Goal: Task Accomplishment & Management: Manage account settings

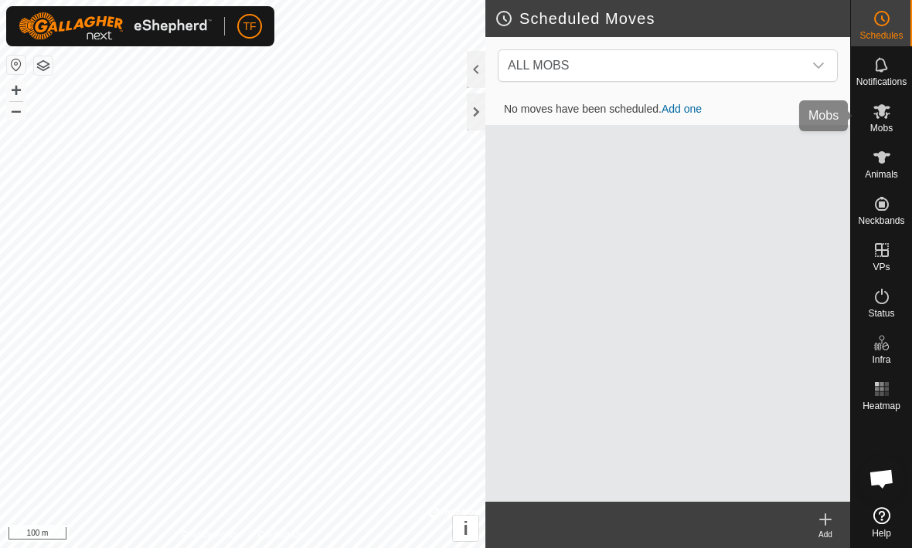
click at [888, 114] on icon at bounding box center [881, 111] width 17 height 15
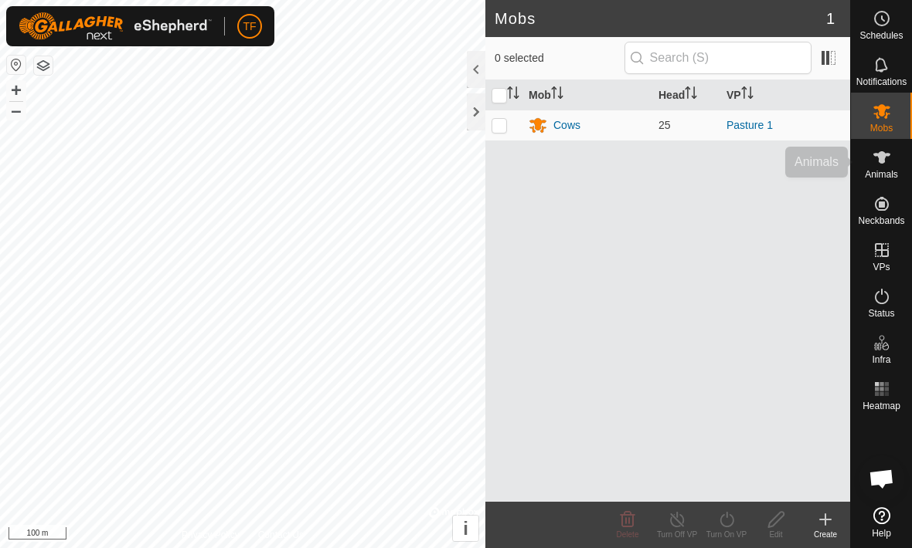
click at [881, 163] on icon at bounding box center [881, 157] width 17 height 12
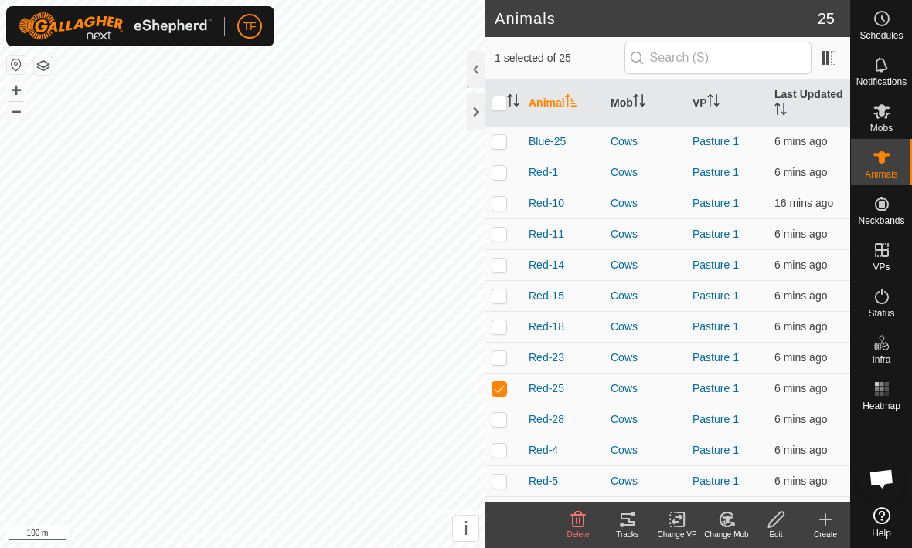
checkbox input "true"
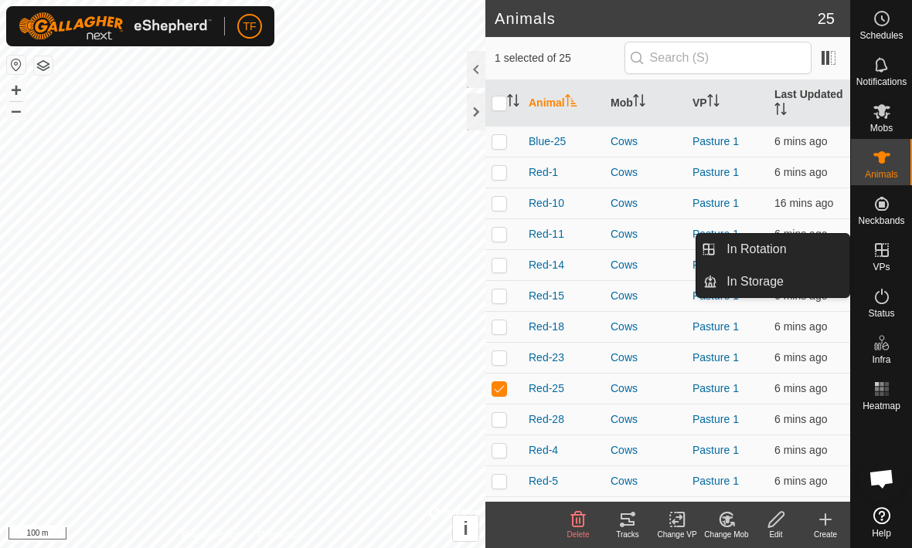
click at [799, 244] on link "In Rotation" at bounding box center [783, 249] width 132 height 31
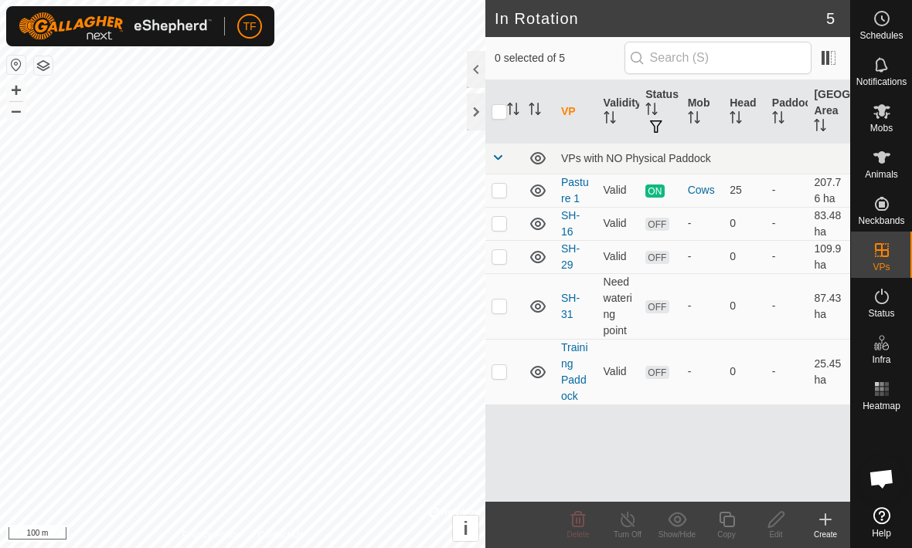
click at [579, 378] on link "Training Paddock" at bounding box center [574, 371] width 27 height 61
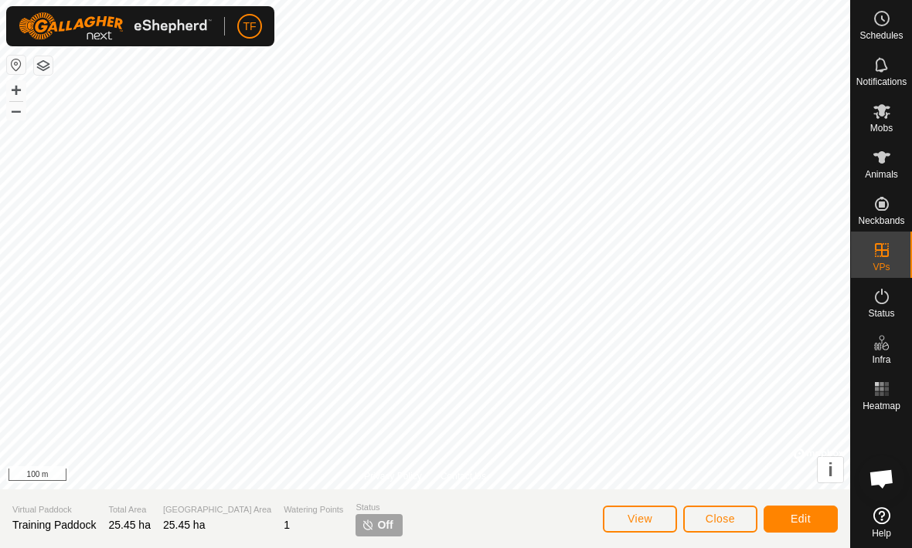
click at [813, 526] on button "Edit" at bounding box center [800, 519] width 74 height 27
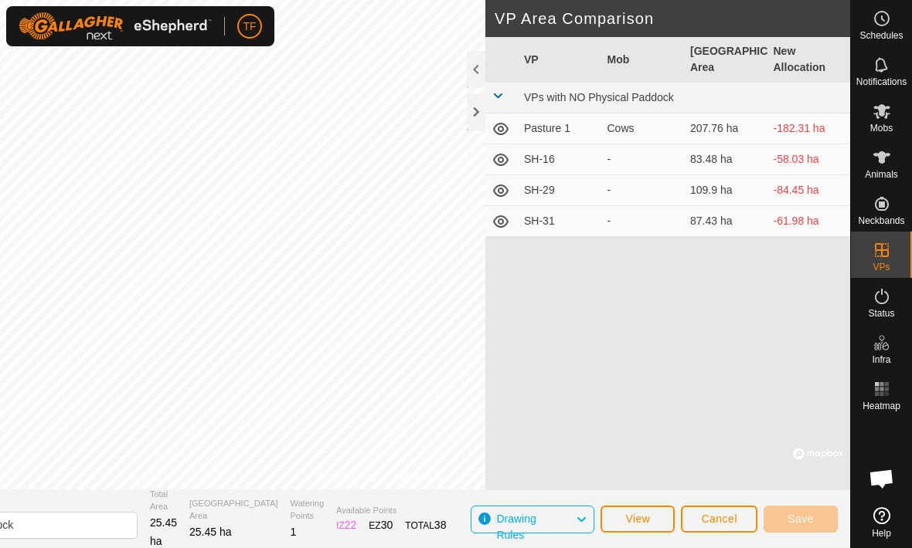
click at [726, 522] on span "Cancel" at bounding box center [719, 519] width 36 height 12
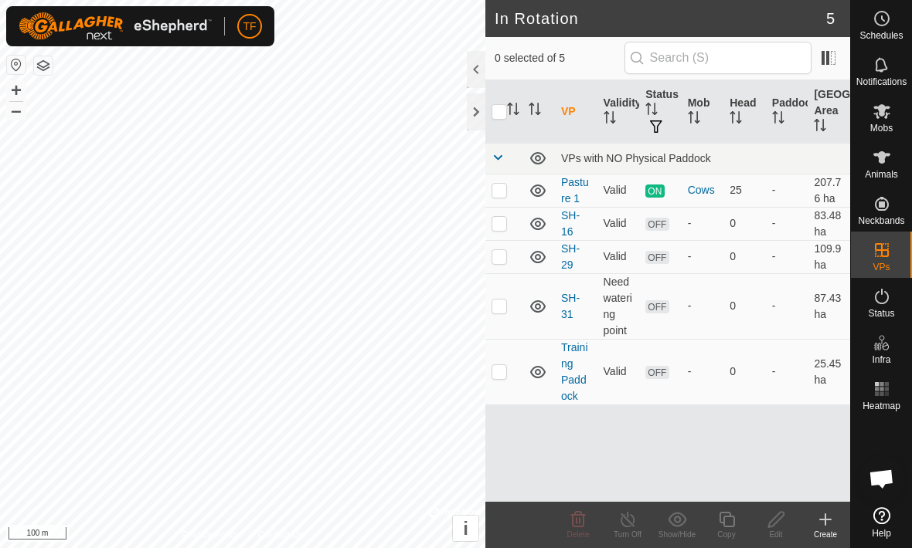
click at [574, 375] on link "Training Paddock" at bounding box center [574, 371] width 27 height 61
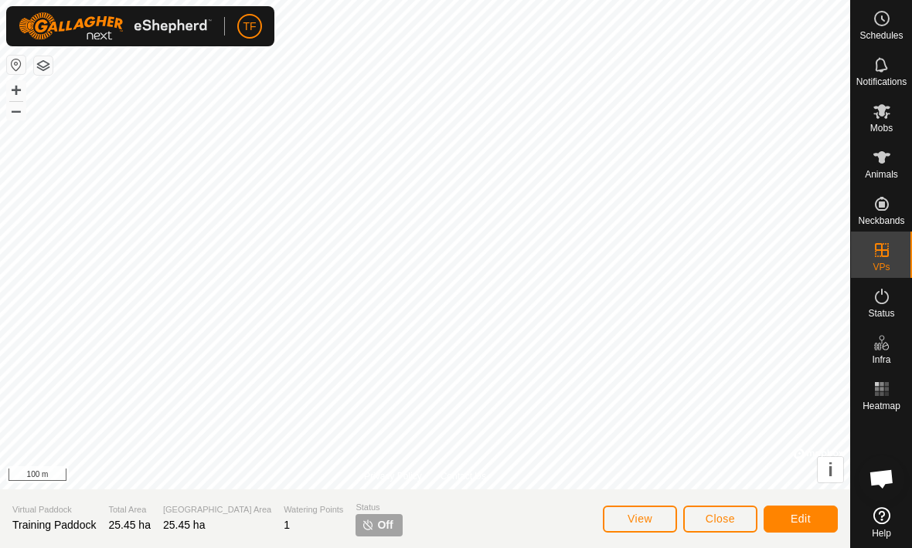
click at [720, 521] on span "Close" at bounding box center [719, 519] width 29 height 12
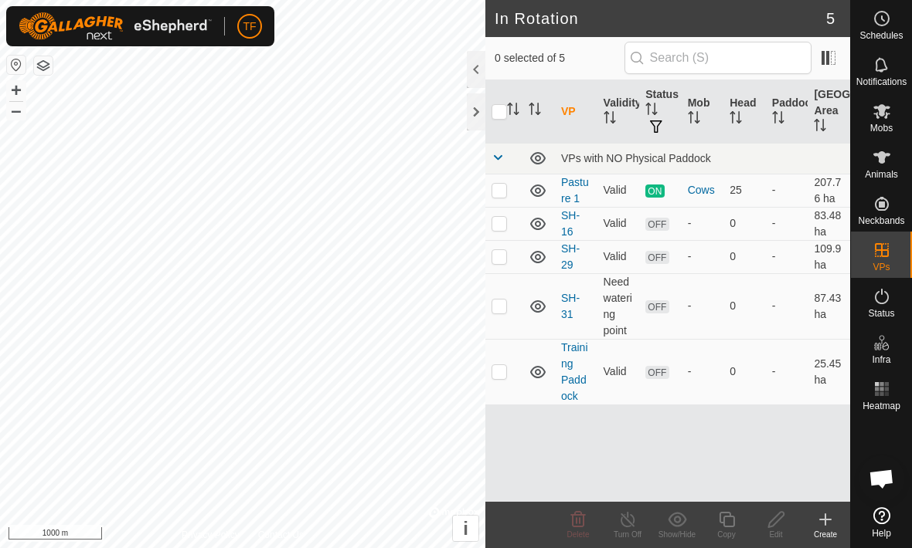
click at [887, 529] on span "Help" at bounding box center [880, 533] width 19 height 9
click at [588, 362] on td "Training Paddock" at bounding box center [576, 372] width 42 height 66
click at [581, 351] on link "Training Paddock" at bounding box center [574, 371] width 27 height 61
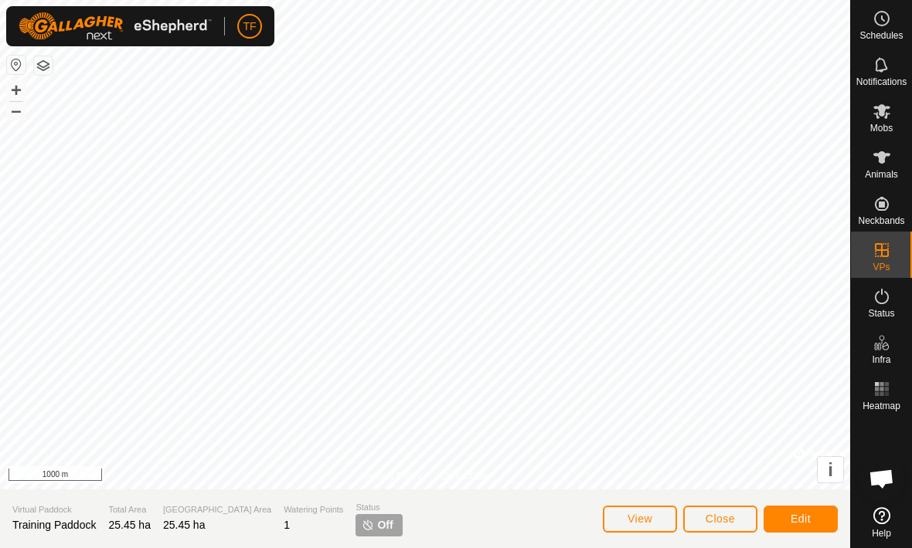
click at [803, 527] on button "Edit" at bounding box center [800, 519] width 74 height 27
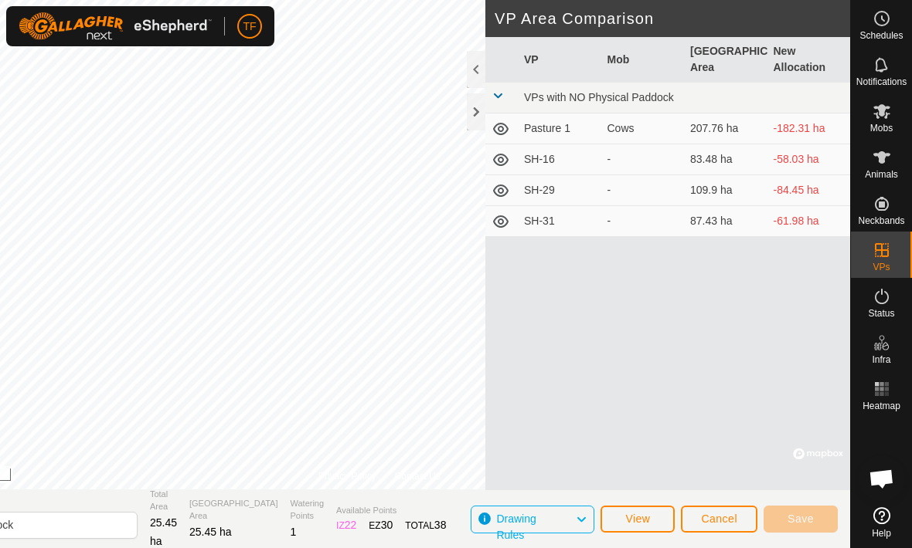
click at [564, 515] on span "Drawing Rules" at bounding box center [535, 520] width 79 height 20
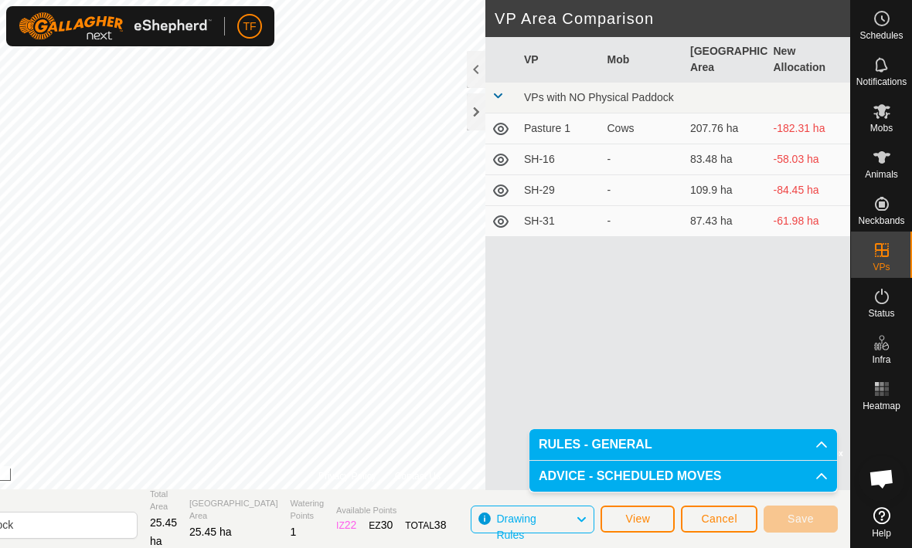
click at [733, 351] on div "VP Mob Grazing Area New Allocation VPs with NO Physical Paddock Pasture 1 Cows …" at bounding box center [667, 263] width 365 height 453
click at [647, 513] on span "View" at bounding box center [637, 519] width 25 height 12
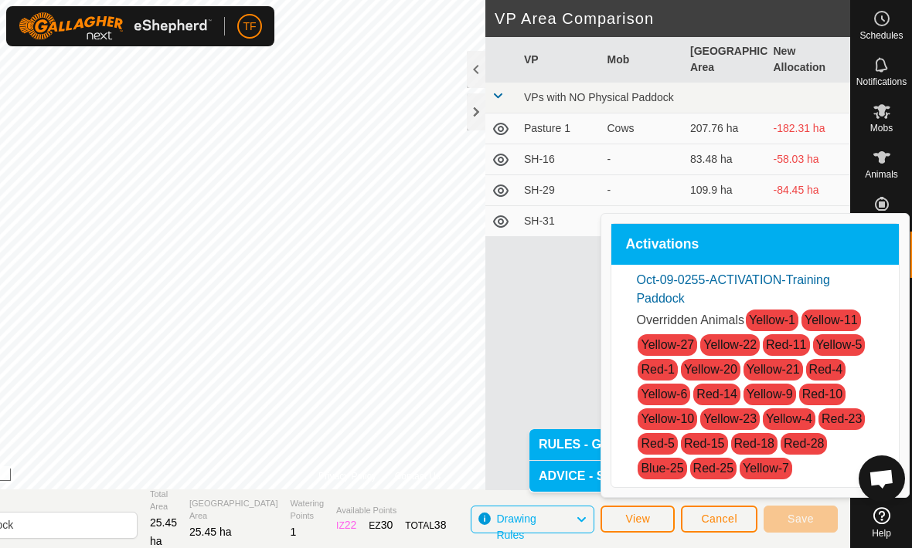
click at [516, 392] on div "VP Mob Grazing Area New Allocation VPs with NO Physical Paddock Pasture 1 Cows …" at bounding box center [667, 263] width 365 height 453
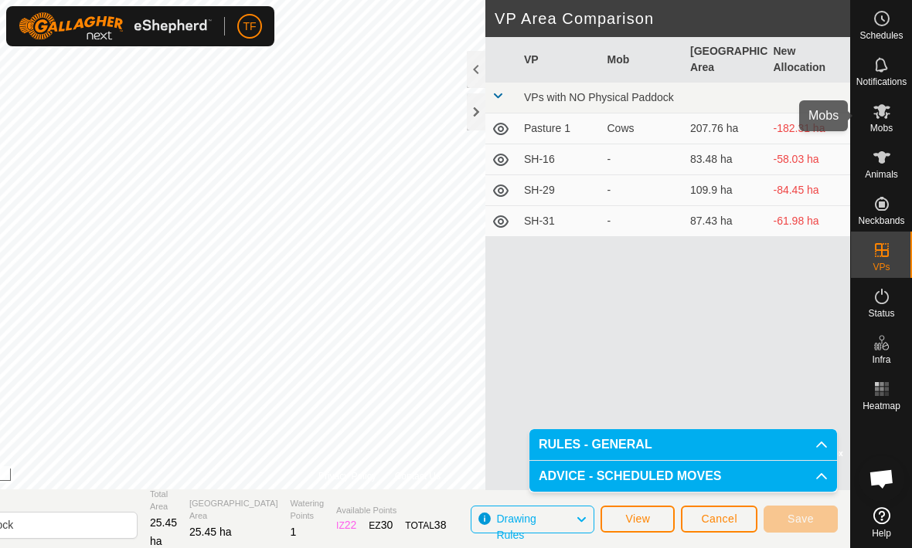
click at [881, 107] on icon at bounding box center [881, 111] width 17 height 15
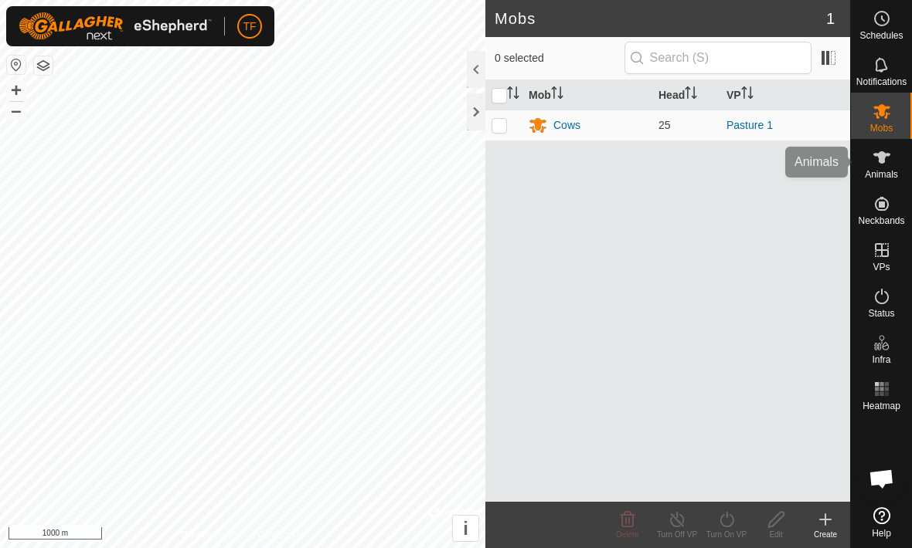
click at [879, 172] on span "Animals" at bounding box center [880, 174] width 33 height 9
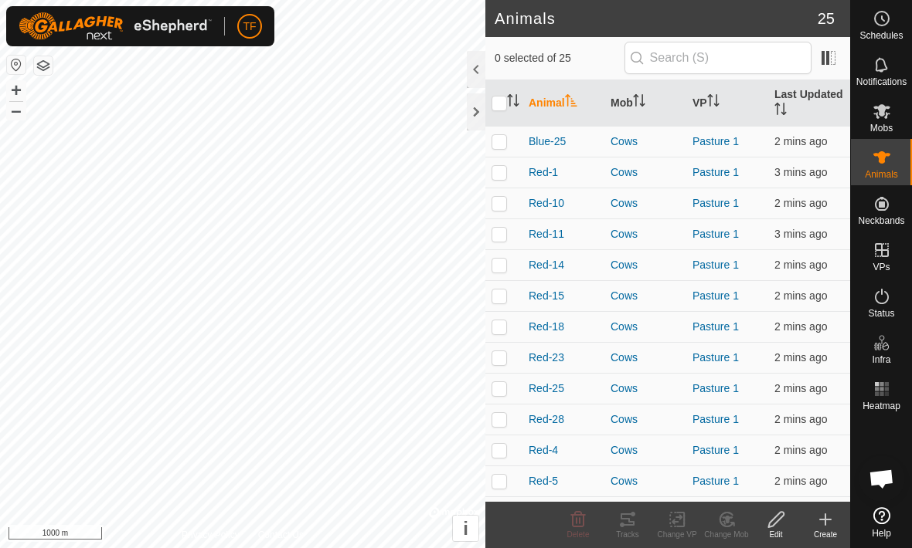
click at [548, 145] on span "Blue-25" at bounding box center [546, 142] width 37 height 16
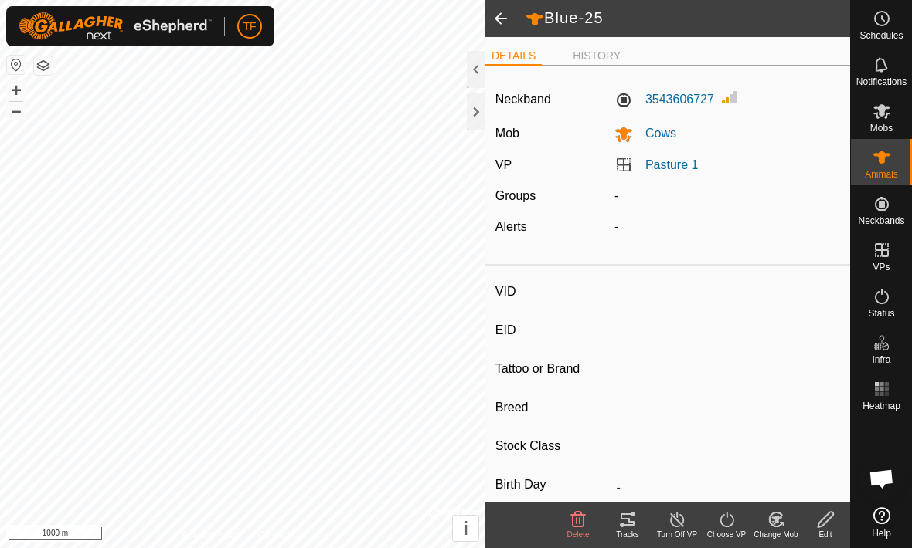
type input "Blue-25"
type input "-"
type input "Cow"
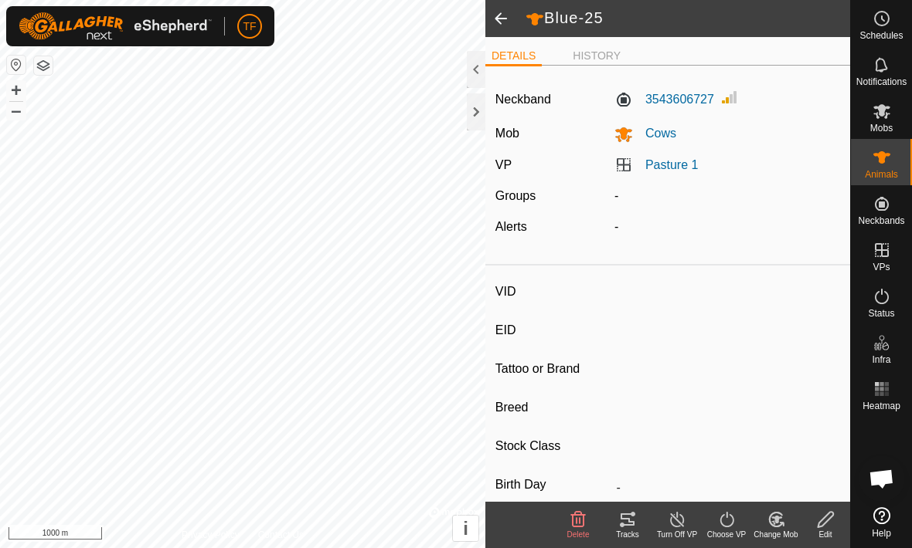
type input "05/2023"
type input "2 years 5 months"
type input "0 kg"
type input "-"
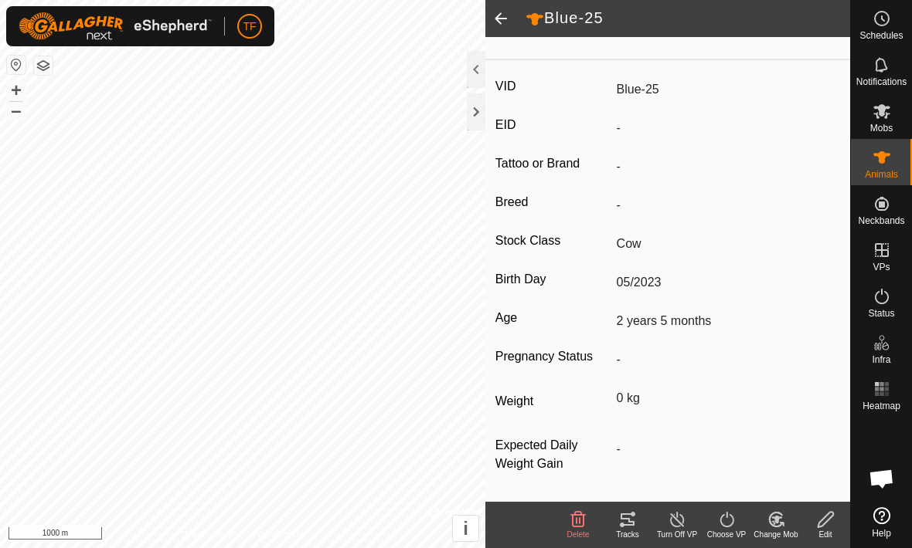
scroll to position [220, 0]
click at [889, 404] on span "Heatmap" at bounding box center [881, 406] width 38 height 9
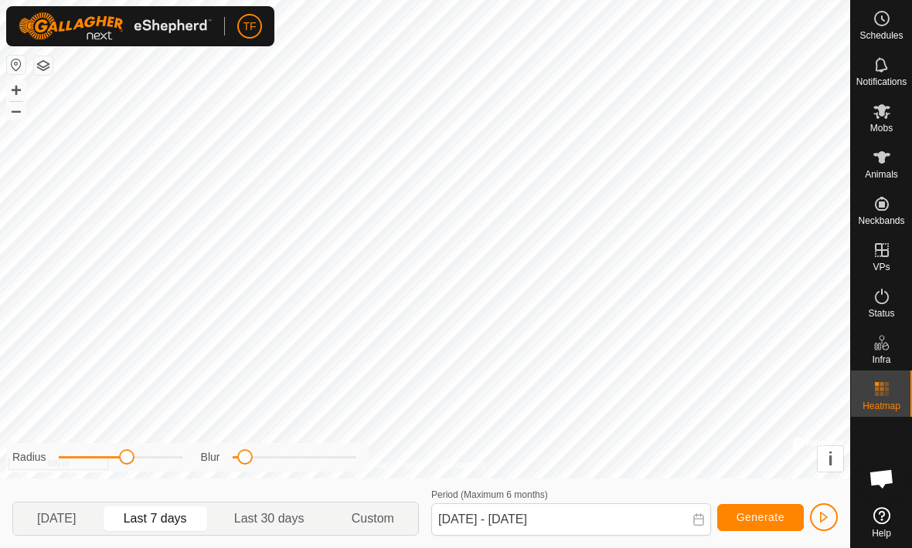
click at [76, 518] on span "[DATE]" at bounding box center [56, 519] width 39 height 19
click at [172, 527] on span "Last 7 days" at bounding box center [155, 519] width 63 height 19
type input "[DATE] - [DATE]"
